Goal: Register for event/course

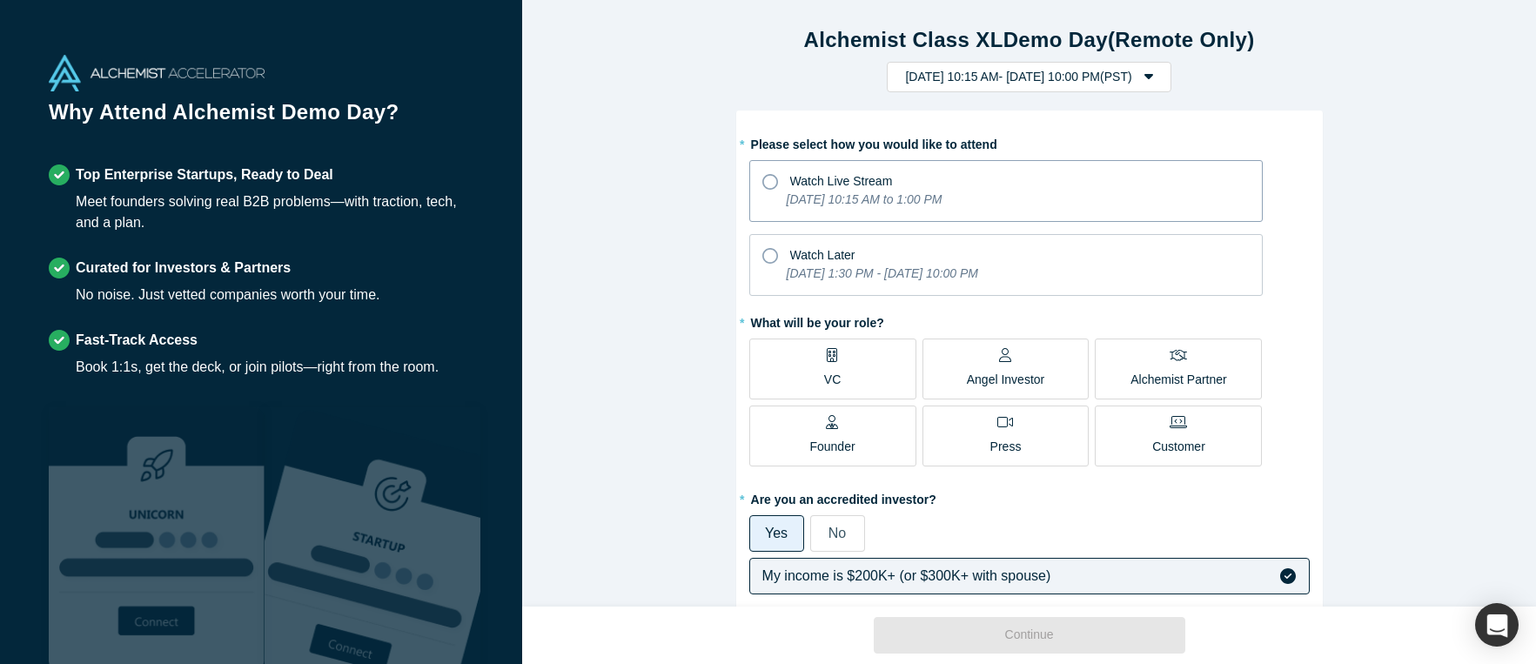
click at [802, 184] on span "Watch Live Stream" at bounding box center [841, 181] width 103 height 14
click at [0, 0] on input "Watch Live Stream [DATE] 10:15 AM to 1:00 PM" at bounding box center [0, 0] width 0 height 0
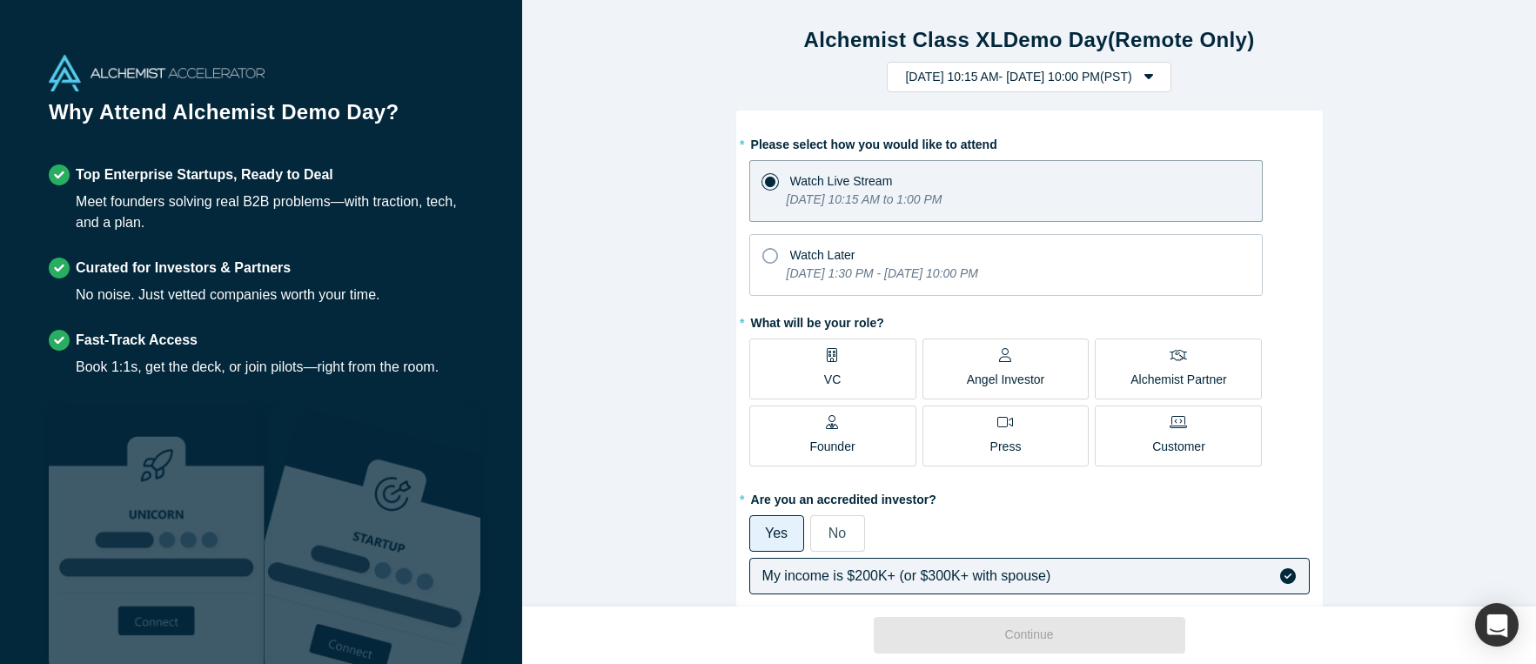
click at [1143, 372] on p "Alchemist Partner" at bounding box center [1178, 380] width 96 height 18
click at [0, 0] on input "Alchemist Partner" at bounding box center [0, 0] width 0 height 0
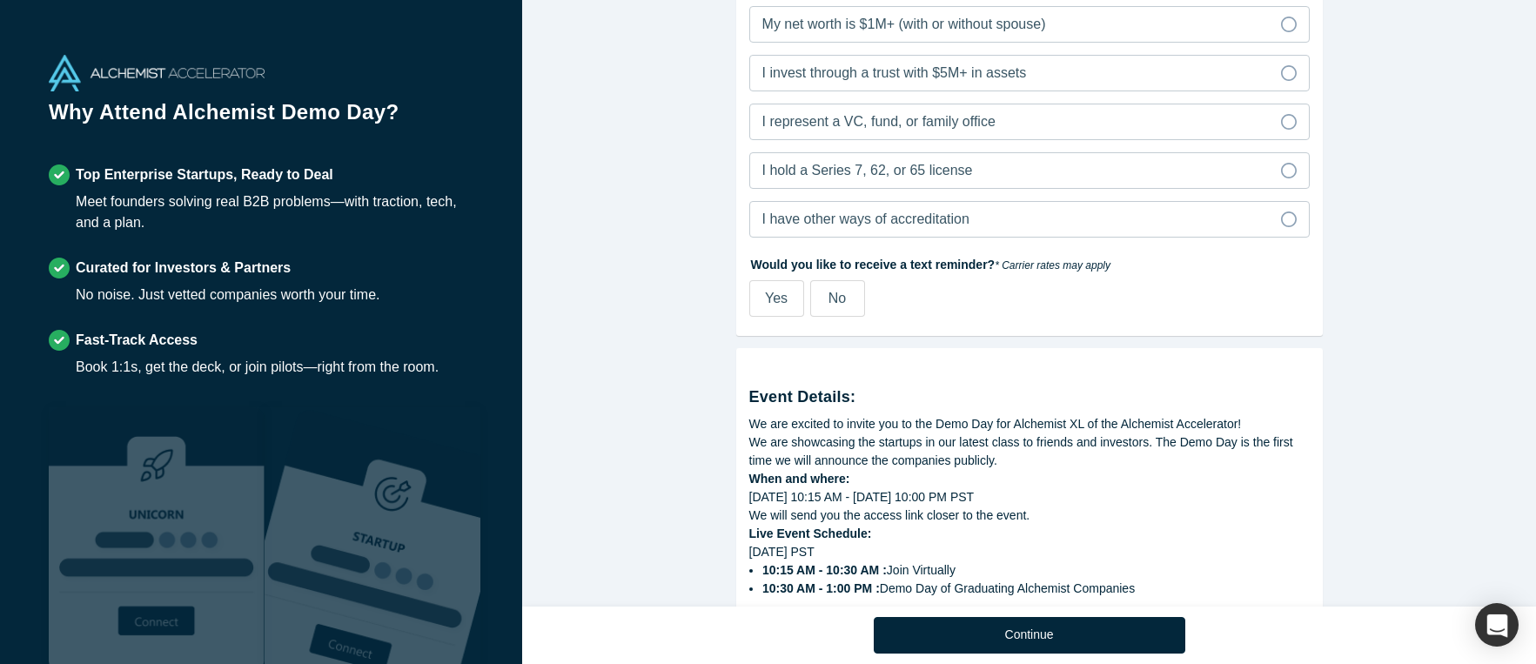
scroll to position [605, 0]
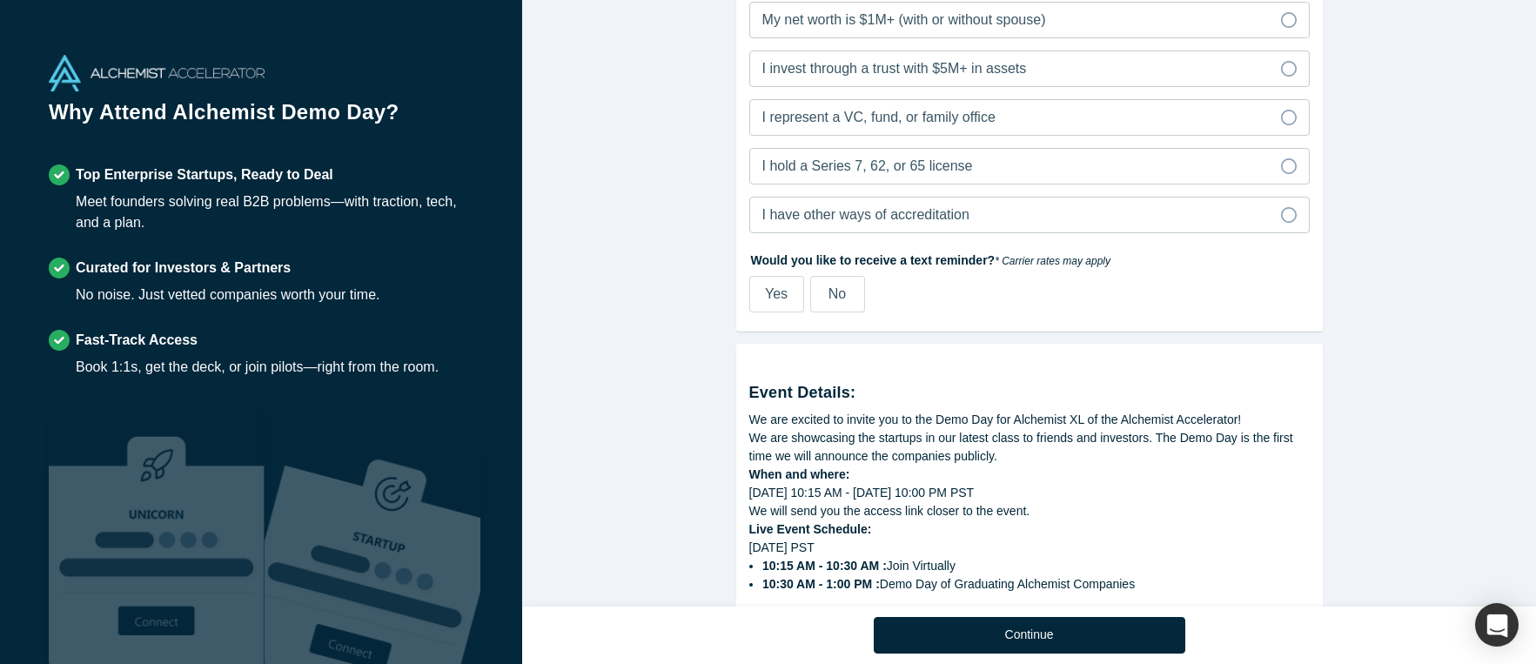
click at [778, 298] on span "Yes" at bounding box center [776, 293] width 23 height 15
click at [0, 0] on input "Yes" at bounding box center [0, 0] width 0 height 0
select select "US"
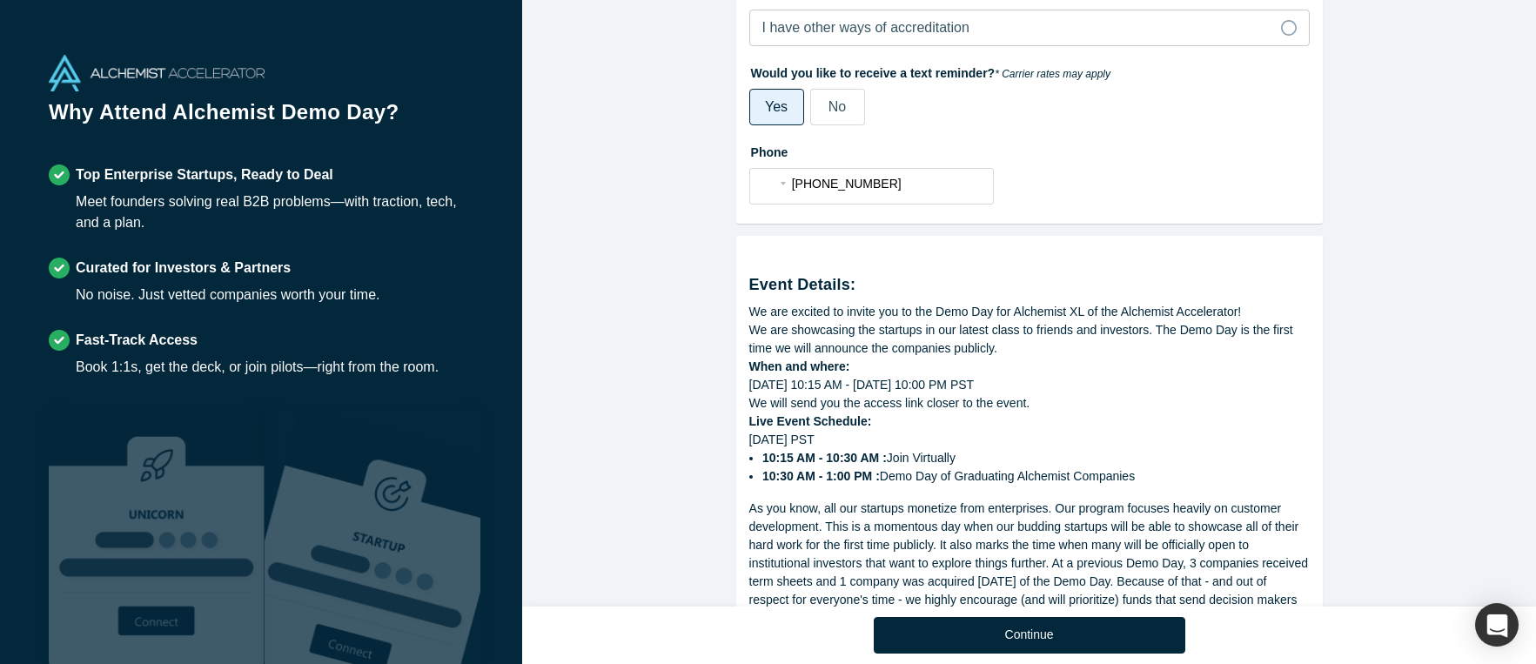
scroll to position [960, 0]
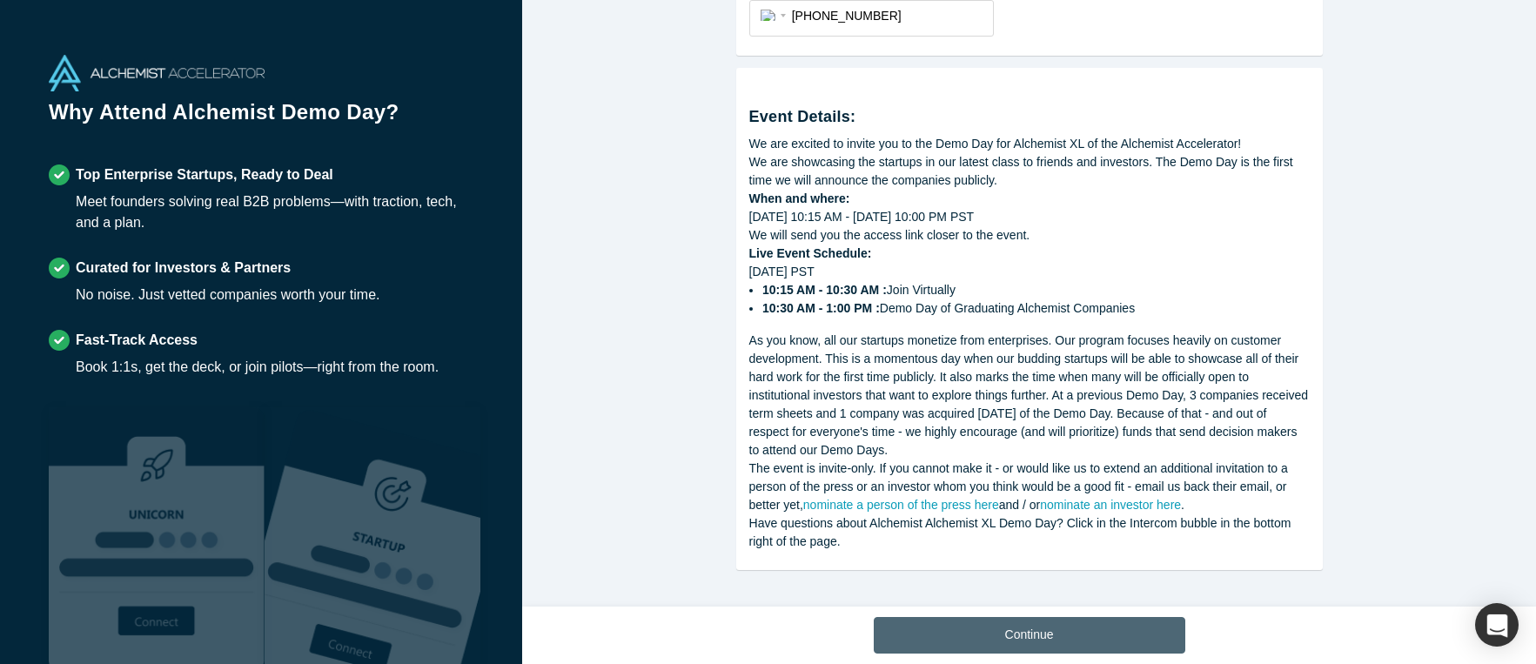
click at [1039, 637] on button "Continue" at bounding box center [1029, 635] width 311 height 37
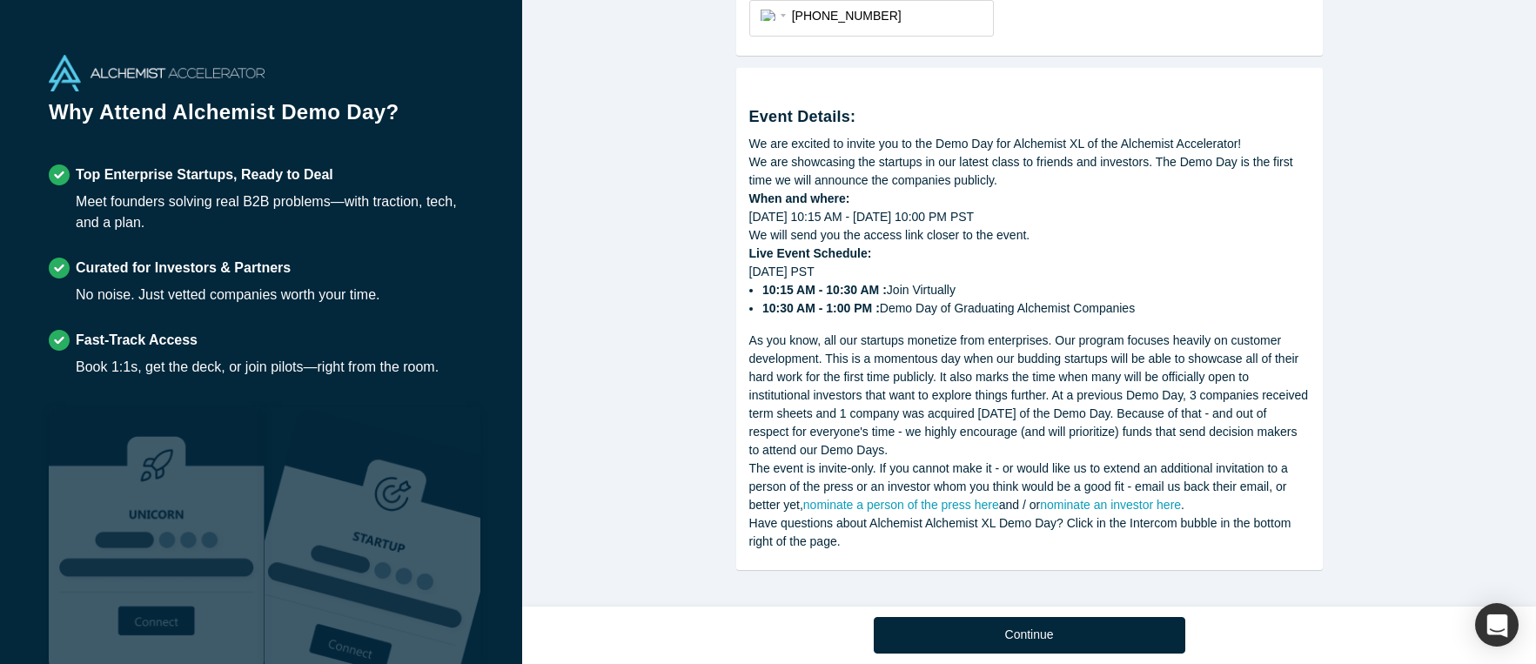
scroll to position [673, 0]
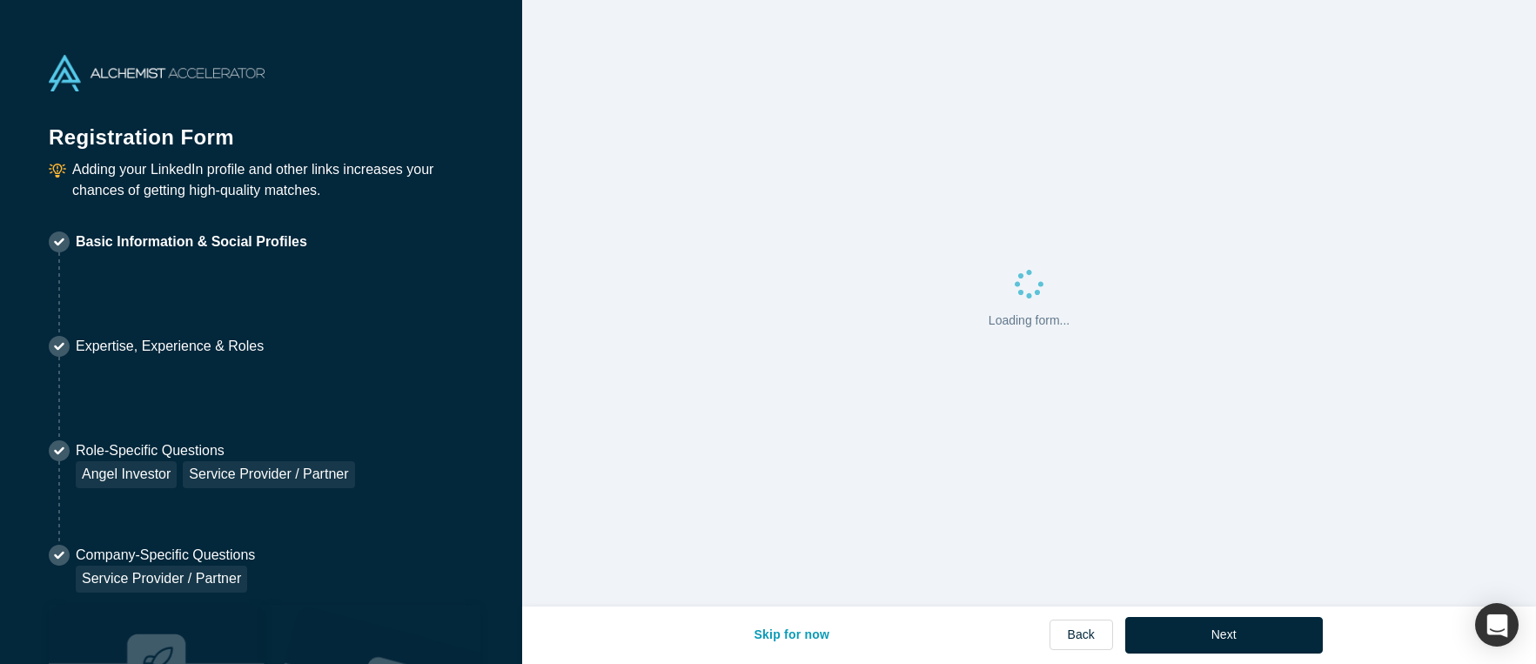
select select "US"
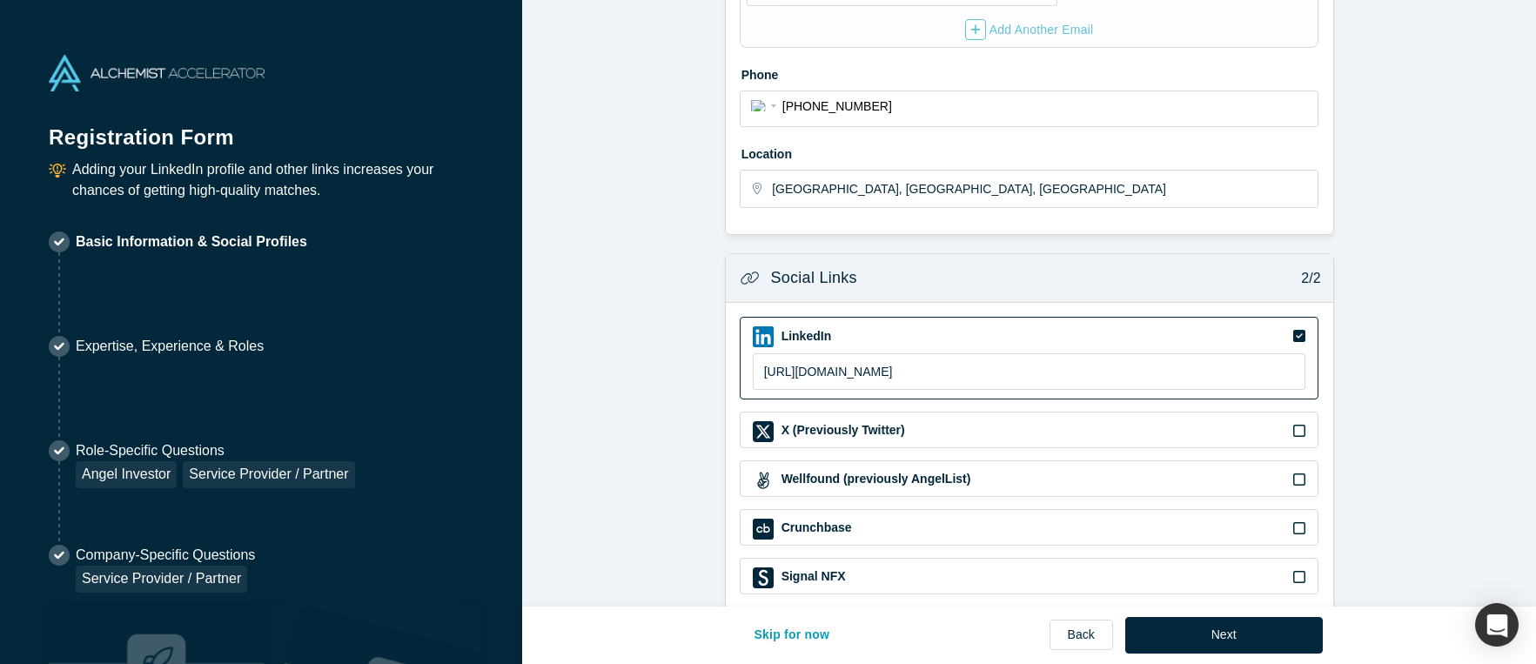
scroll to position [523, 0]
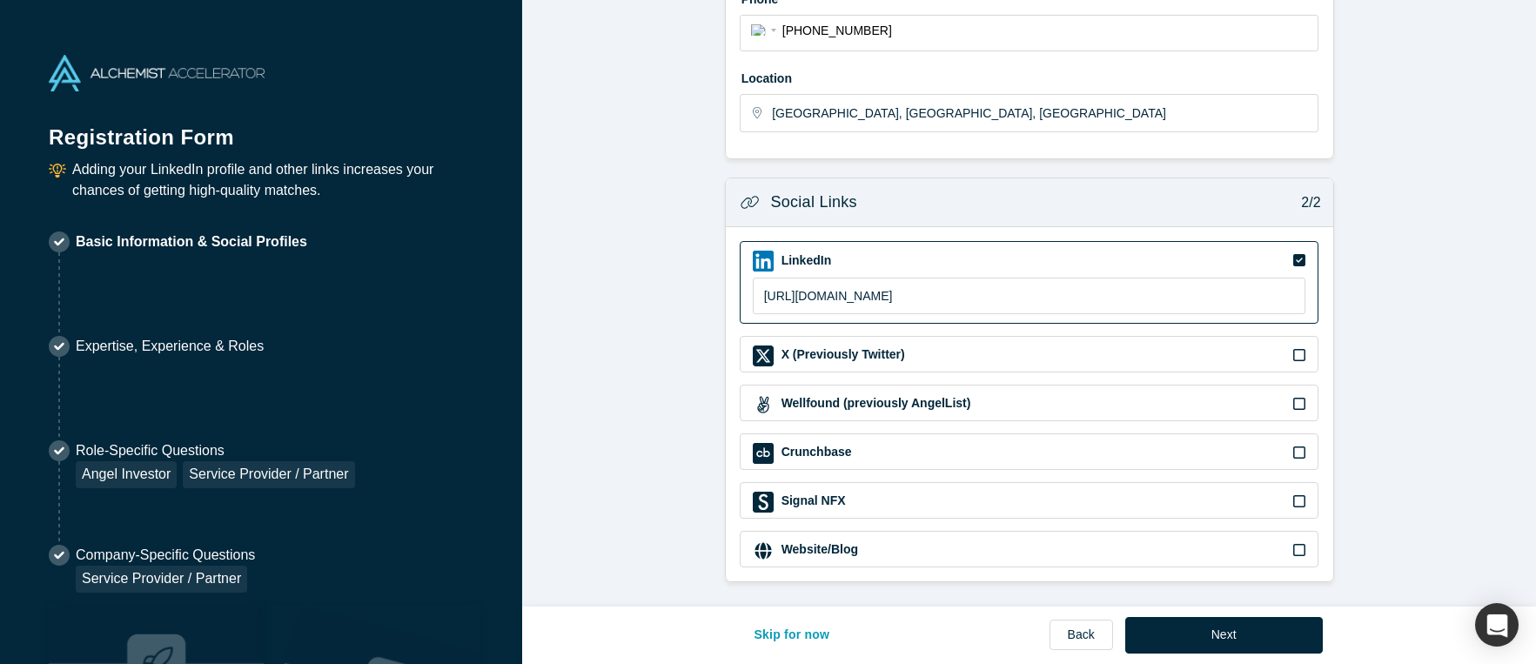
click at [1205, 629] on button "Next" at bounding box center [1224, 635] width 198 height 37
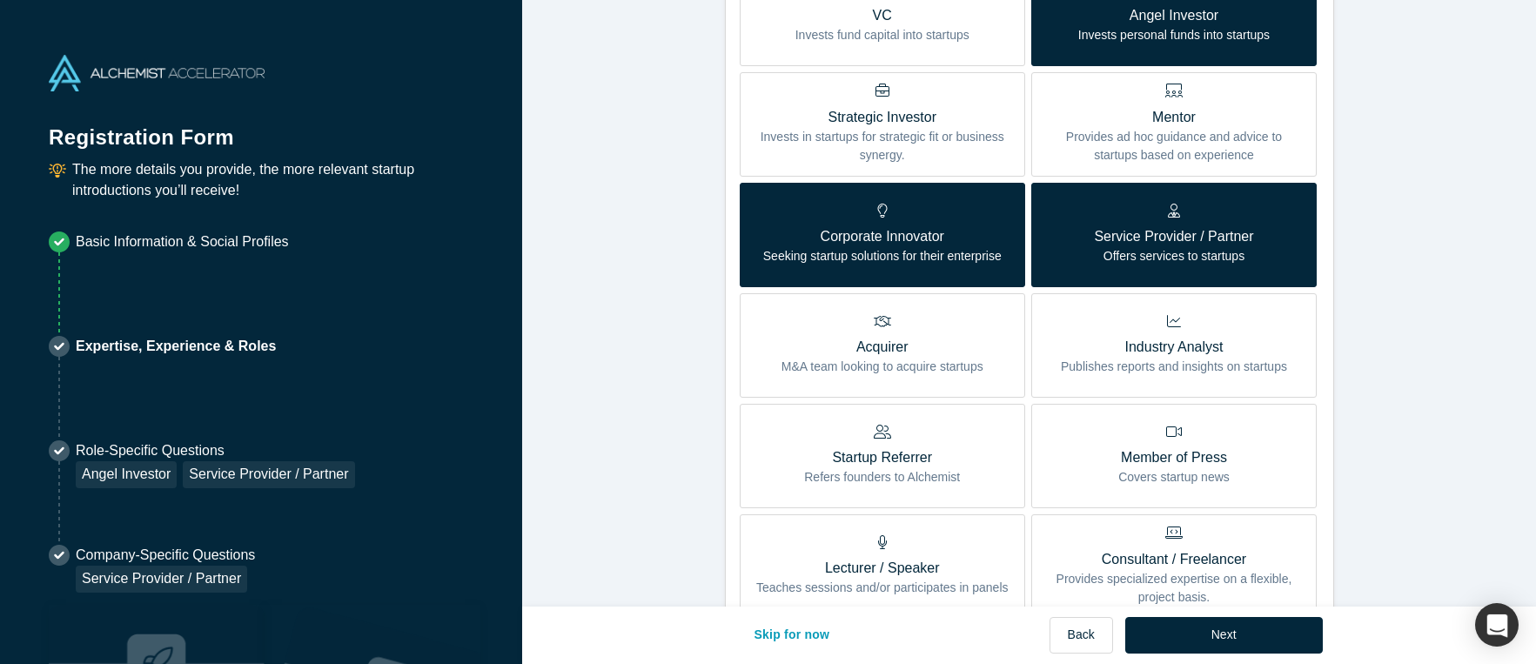
scroll to position [489, 0]
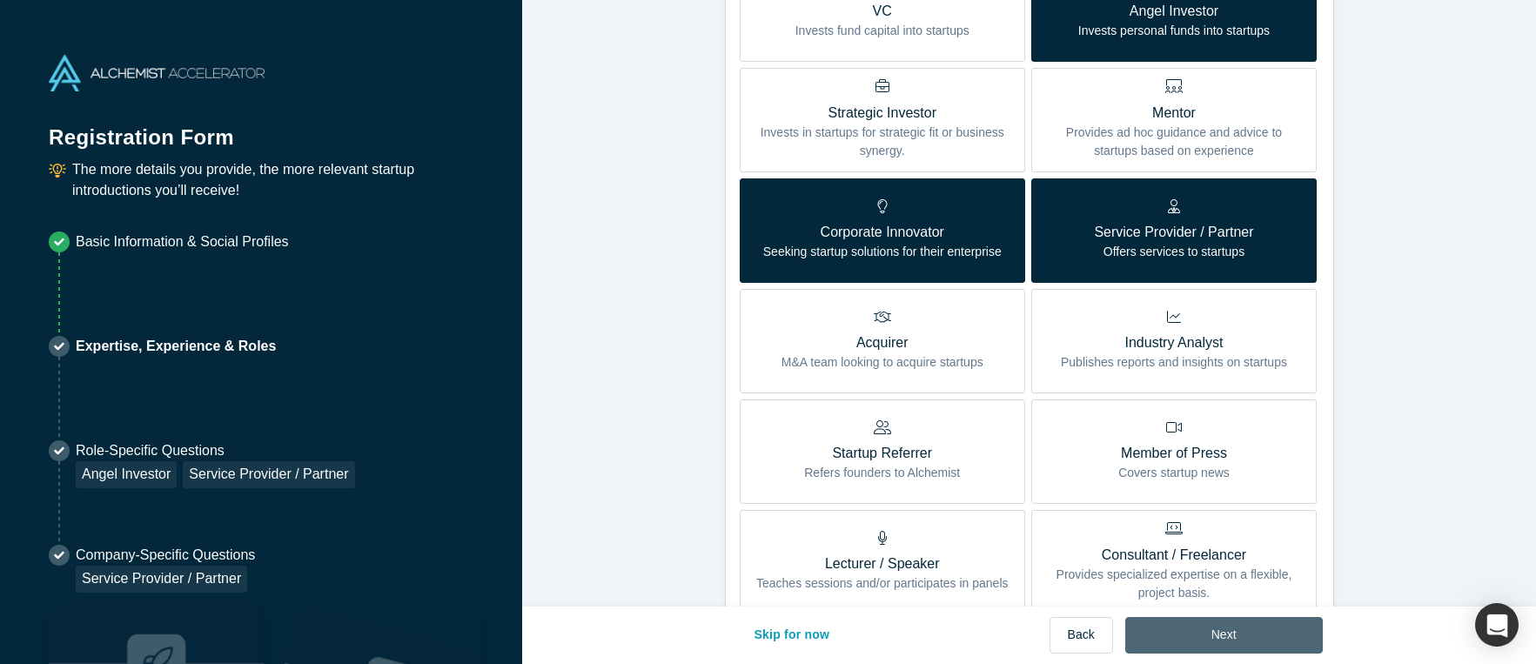
click at [1201, 627] on button "Next" at bounding box center [1224, 635] width 198 height 37
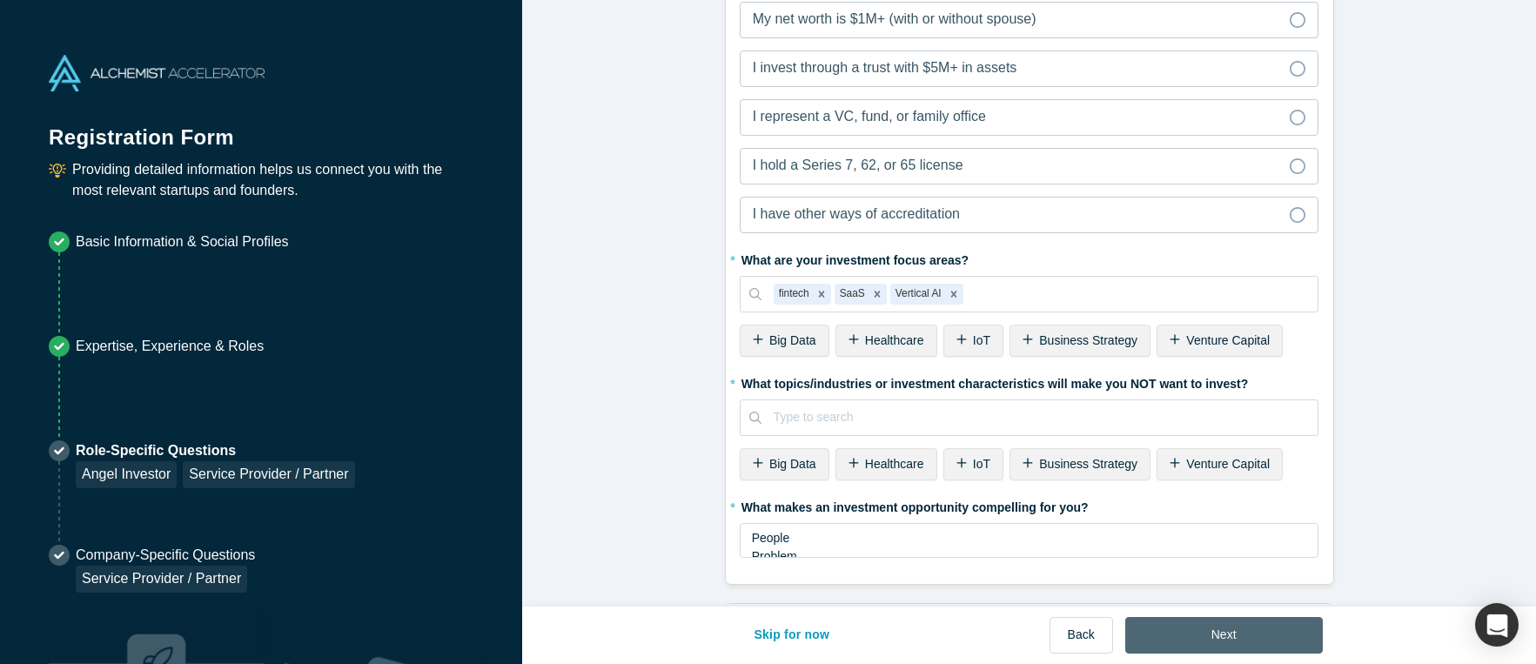
scroll to position [0, 0]
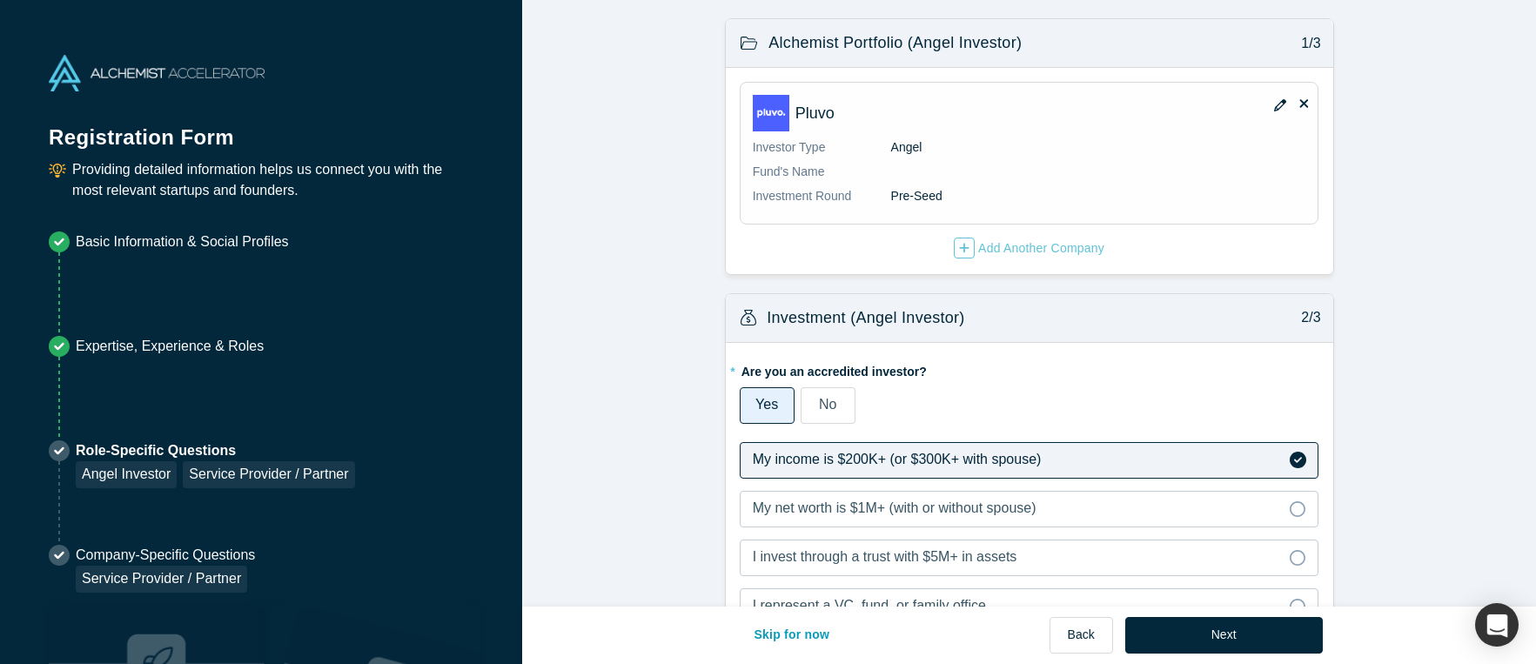
click at [1209, 630] on button "Next" at bounding box center [1224, 635] width 198 height 37
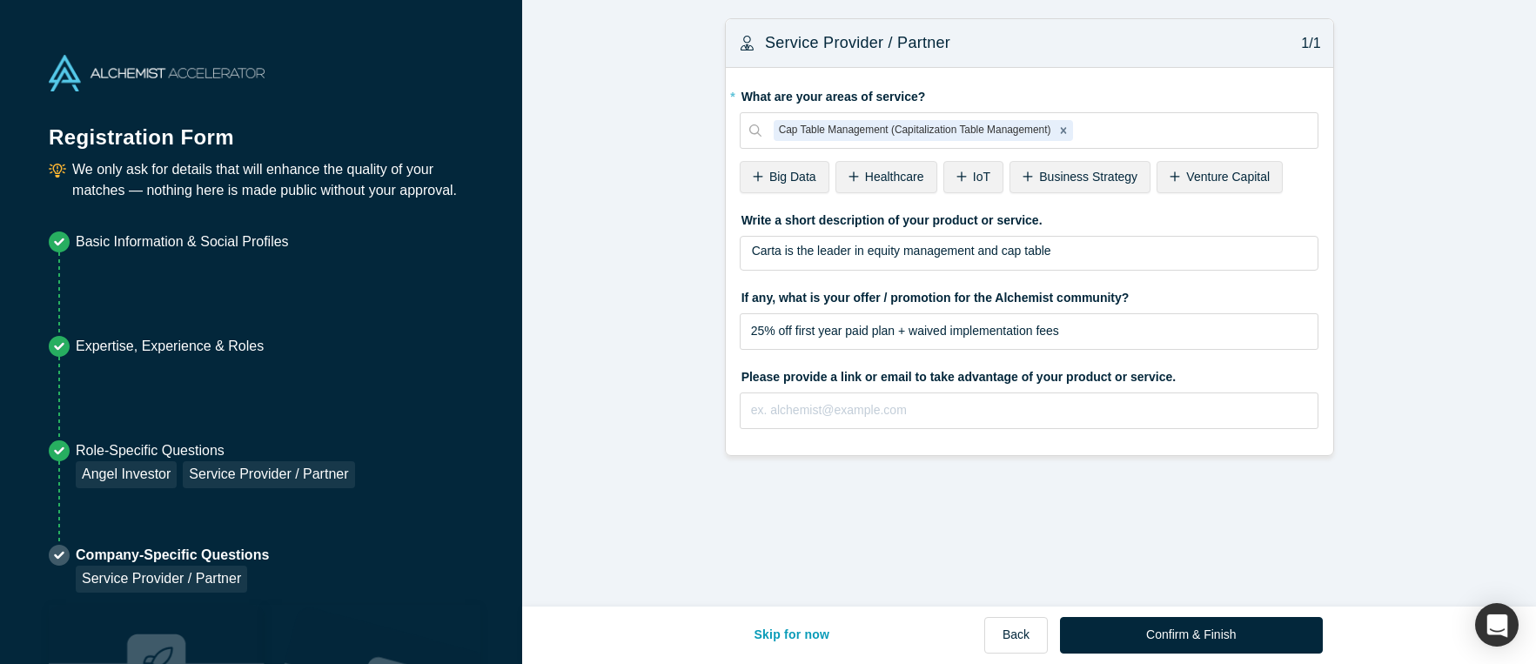
click at [1039, 634] on button "Back" at bounding box center [1016, 635] width 64 height 37
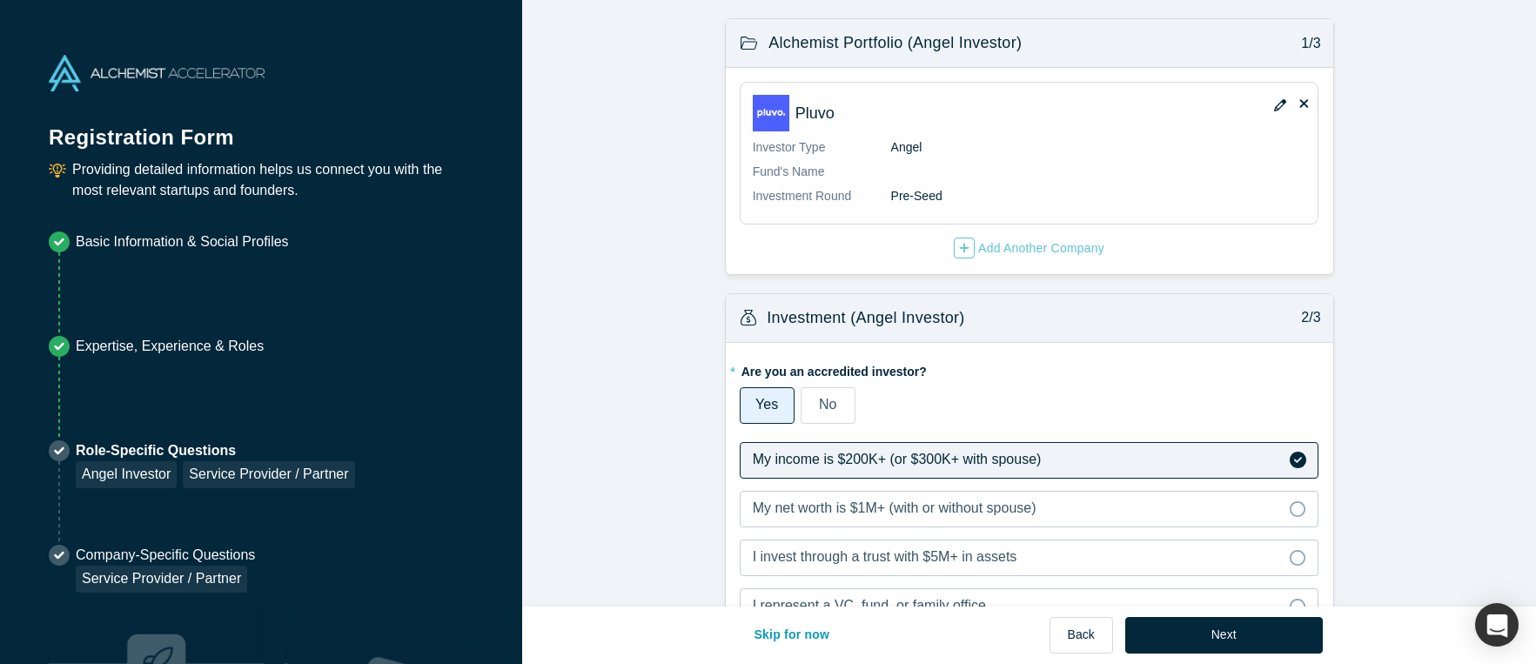
click at [1304, 104] on icon at bounding box center [1304, 103] width 9 height 9
click at [0, 0] on input "checkbox" at bounding box center [0, 0] width 0 height 0
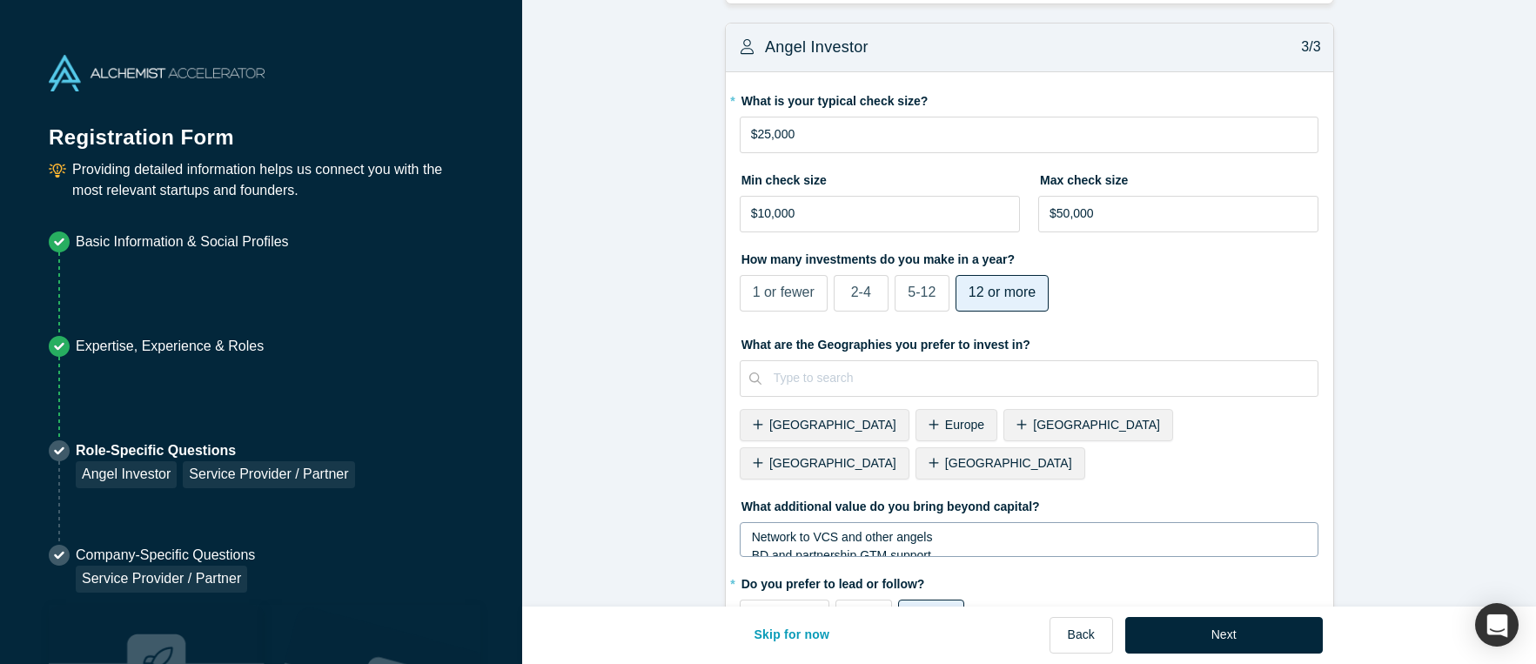
scroll to position [1078, 0]
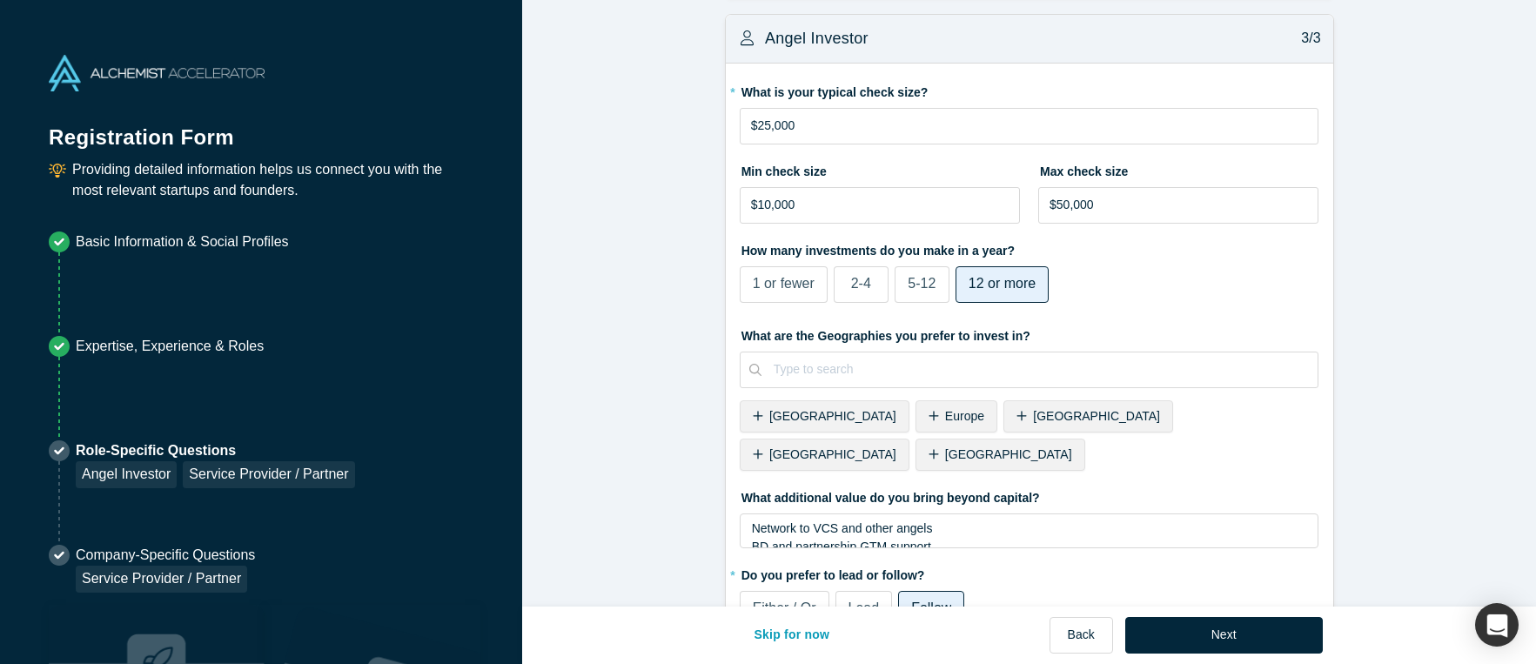
click at [1182, 625] on button "Next" at bounding box center [1224, 635] width 198 height 37
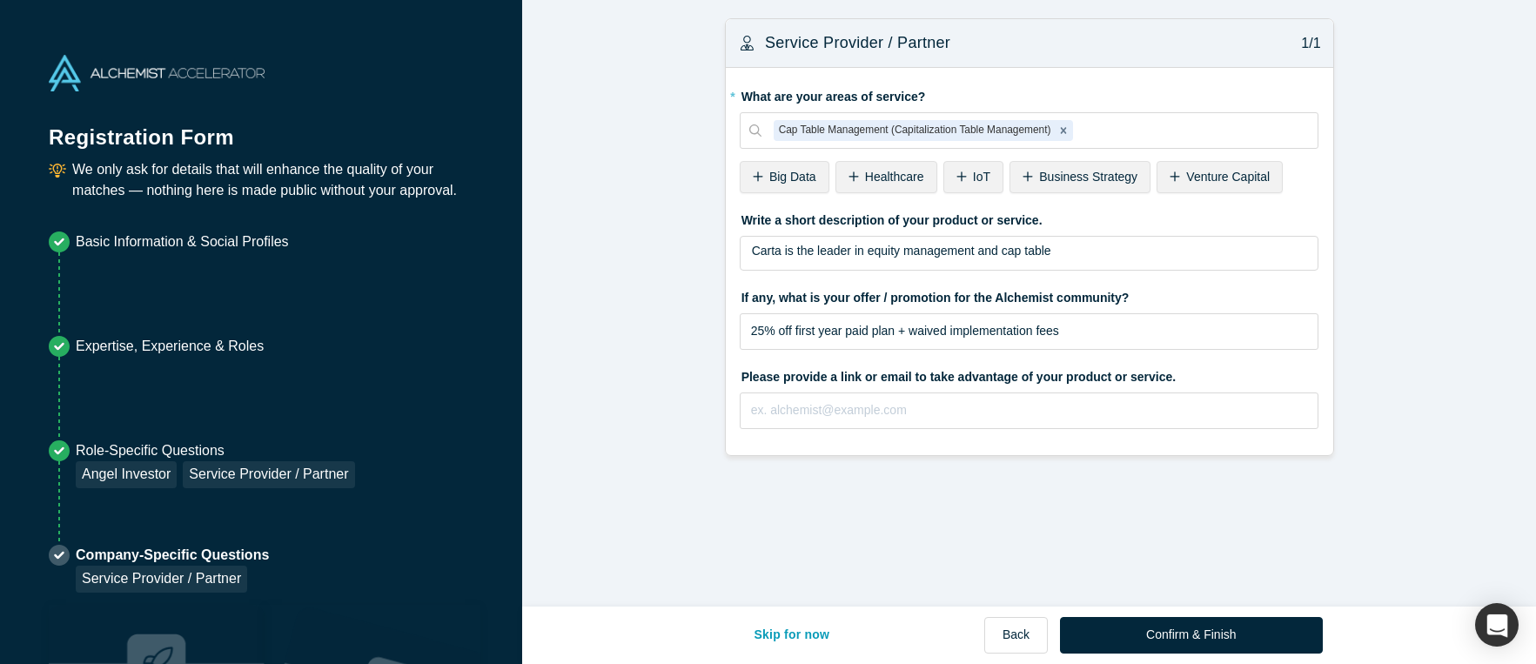
scroll to position [0, 0]
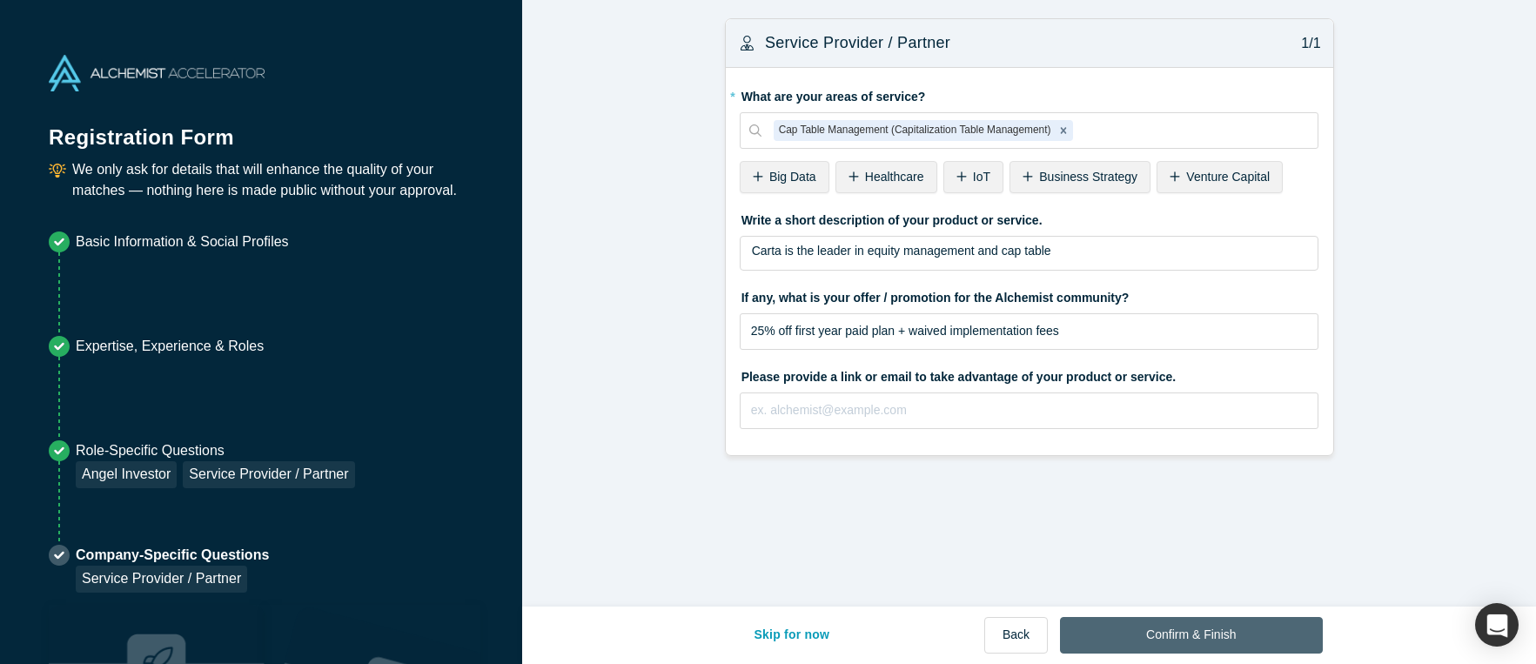
click at [1179, 627] on button "Confirm & Finish" at bounding box center [1191, 635] width 262 height 37
